Goal: Find specific page/section: Find specific page/section

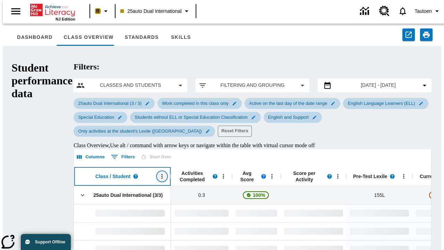
click at [162, 174] on icon "Open Menu" at bounding box center [162, 176] width 1 height 5
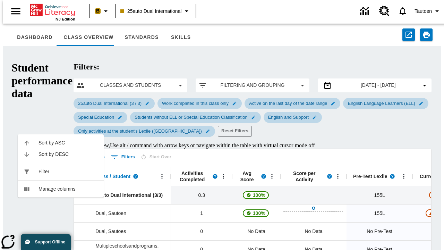
scroll to position [112, 0]
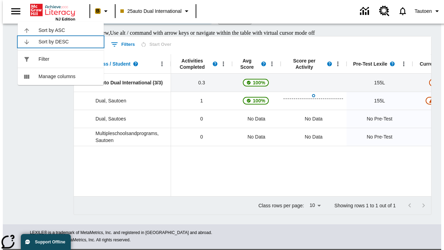
click at [68, 42] on span "Sort by DESC" at bounding box center [68, 41] width 60 height 7
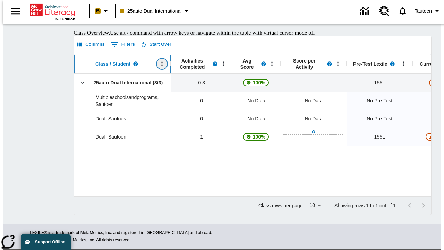
click at [162, 66] on icon "Class / Student, pinned, Open Menu," at bounding box center [162, 63] width 1 height 5
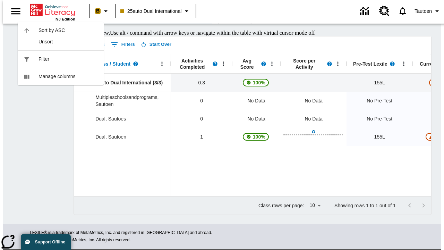
scroll to position [0, 0]
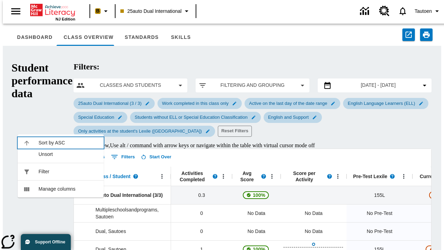
click at [68, 139] on span "Sort by ASC" at bounding box center [68, 142] width 60 height 7
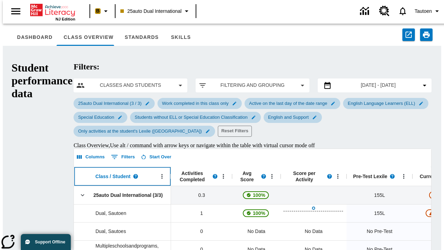
scroll to position [112, 0]
